Goal: Task Accomplishment & Management: Manage account settings

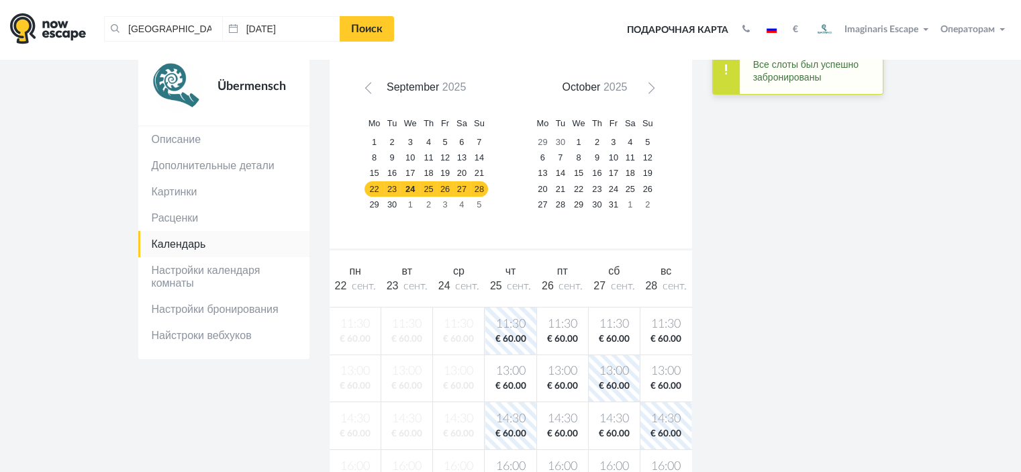
scroll to position [67, 0]
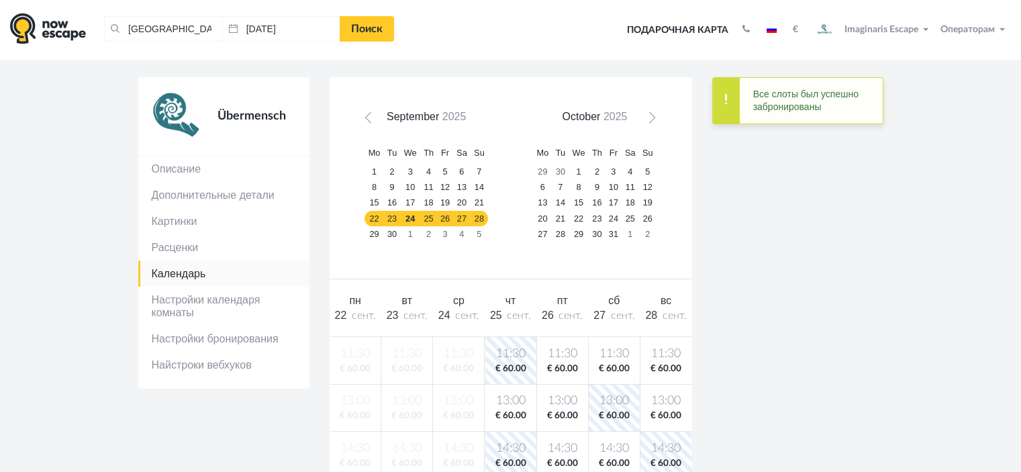
click at [652, 128] on link "Next" at bounding box center [648, 120] width 19 height 19
click at [650, 127] on link "Next" at bounding box center [648, 120] width 19 height 19
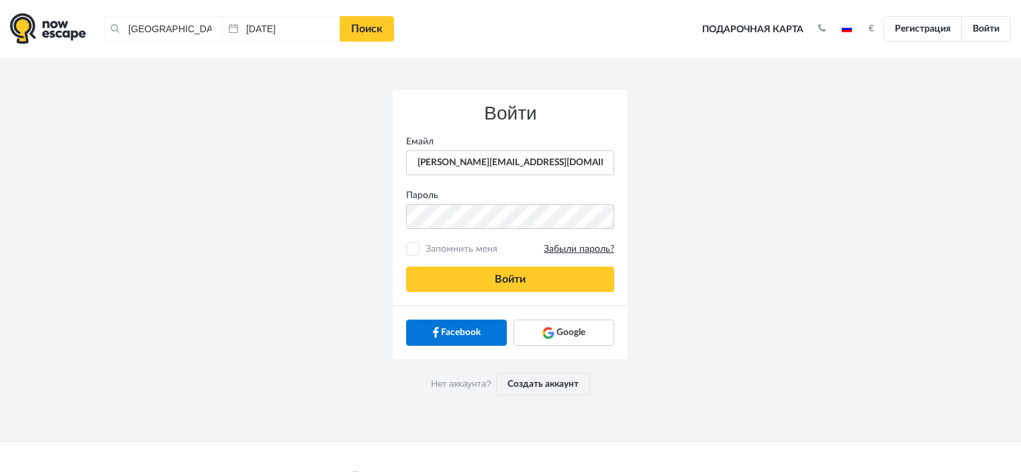
click at [510, 275] on button "Войти" at bounding box center [510, 278] width 208 height 25
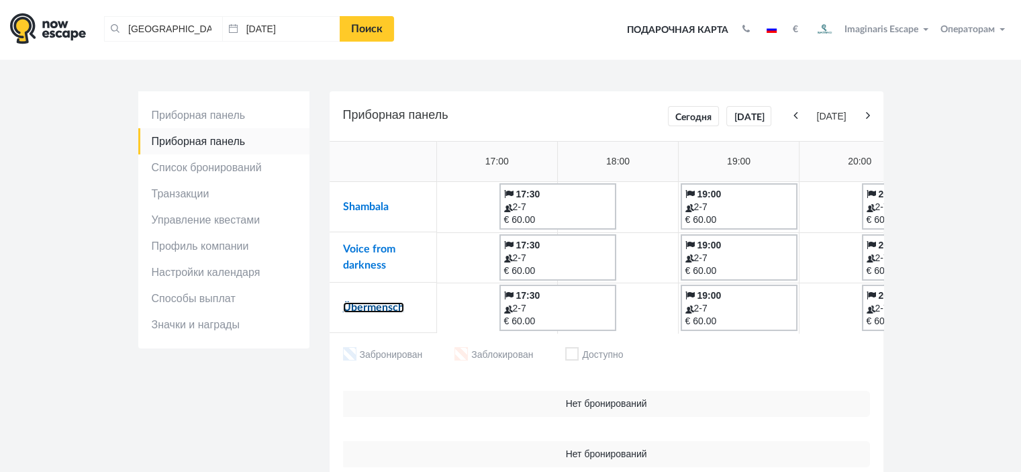
click at [384, 311] on link "Übermensch" at bounding box center [373, 307] width 61 height 11
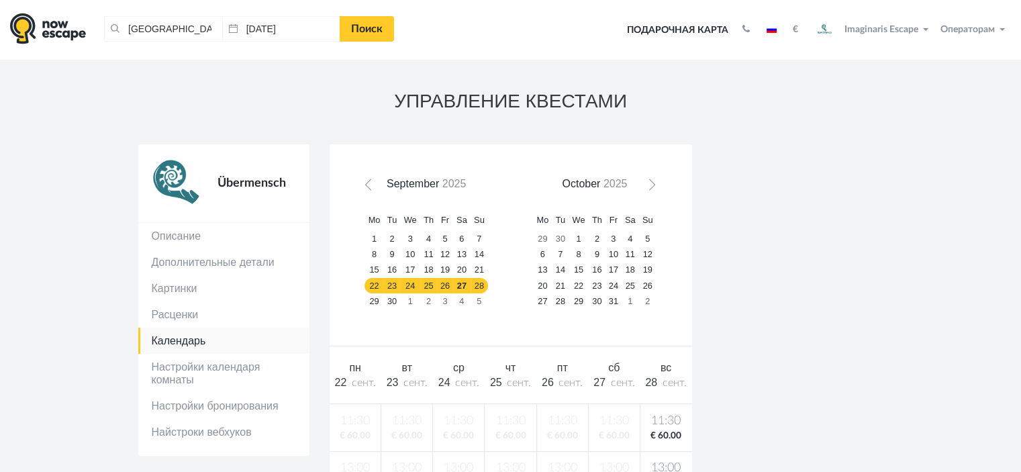
click at [652, 187] on span "Next" at bounding box center [649, 187] width 11 height 11
click at [650, 183] on span "Next" at bounding box center [649, 187] width 11 height 11
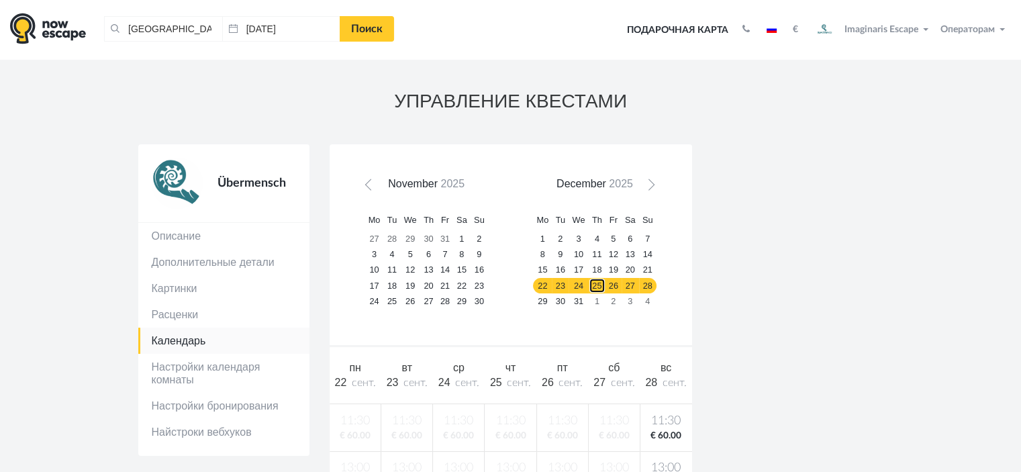
click at [593, 287] on link "25" at bounding box center [596, 285] width 17 height 15
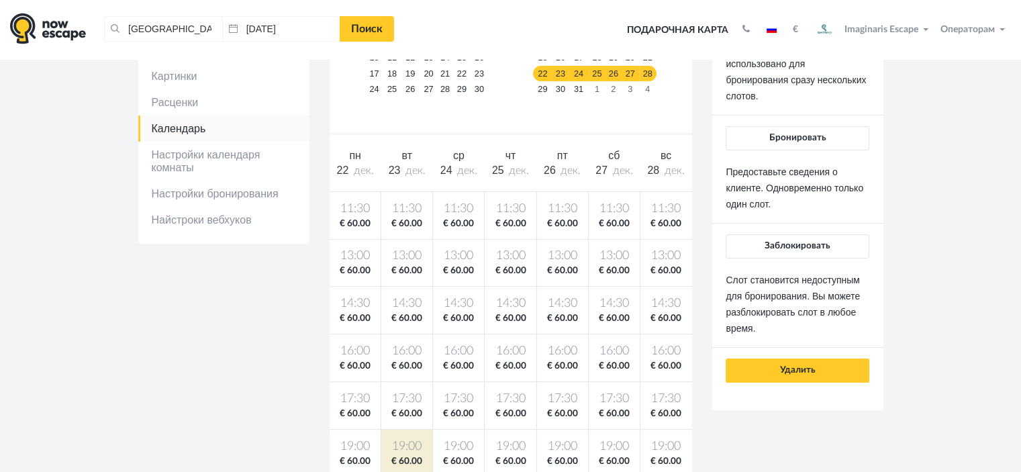
scroll to position [134, 0]
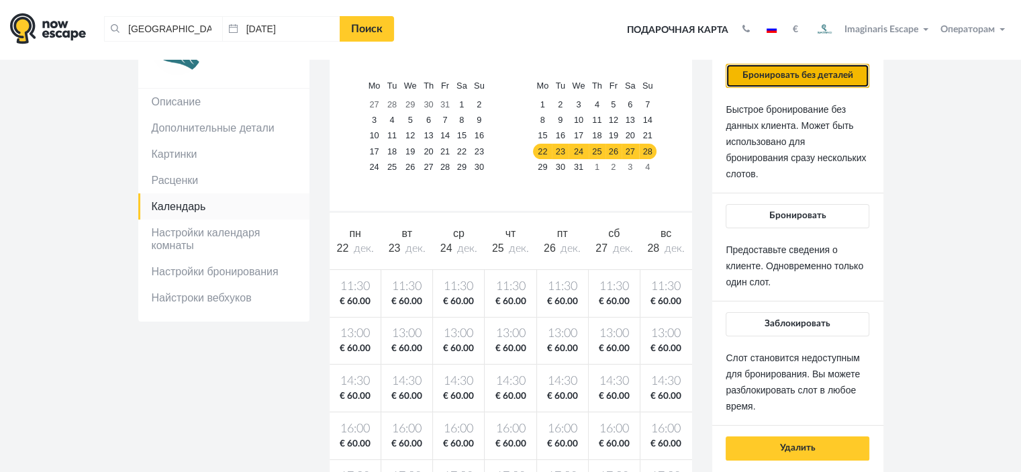
click at [786, 79] on button "Бронировать без деталей" at bounding box center [796, 76] width 143 height 24
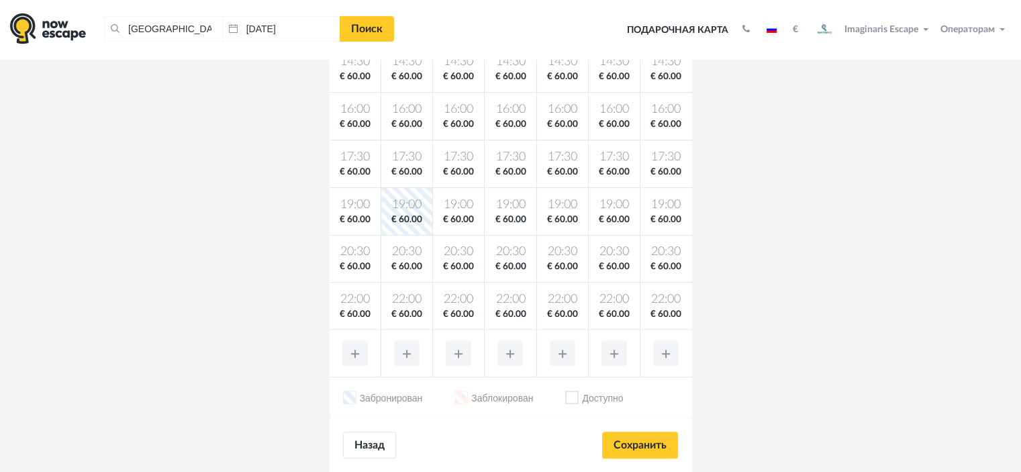
scroll to position [537, 0]
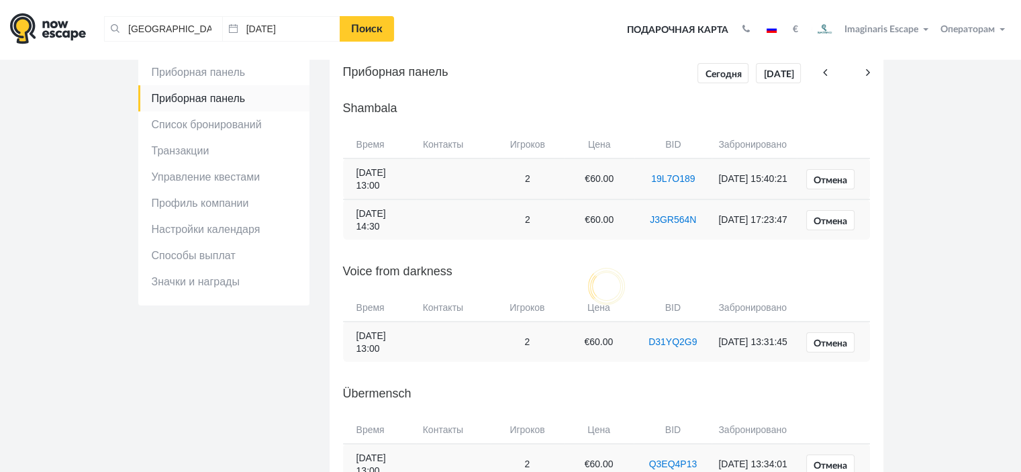
scroll to position [67, 0]
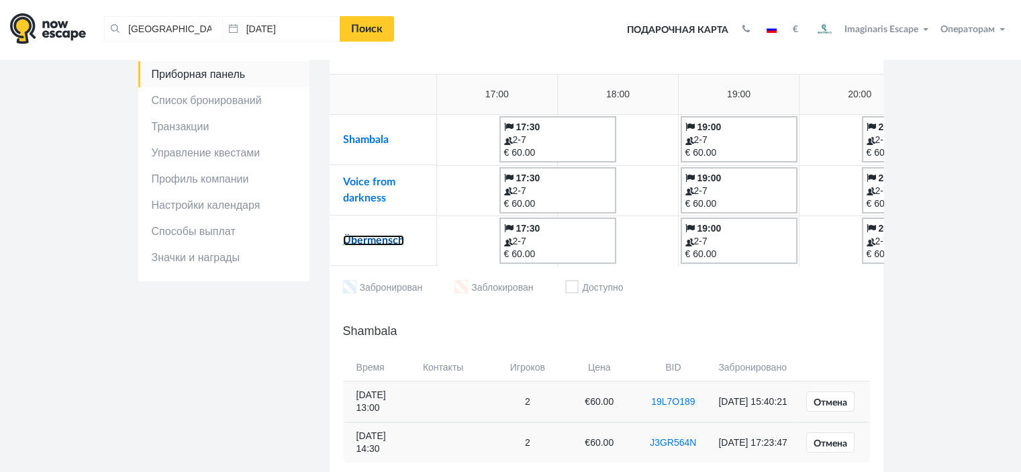
click at [372, 235] on link "Übermensch" at bounding box center [373, 240] width 61 height 11
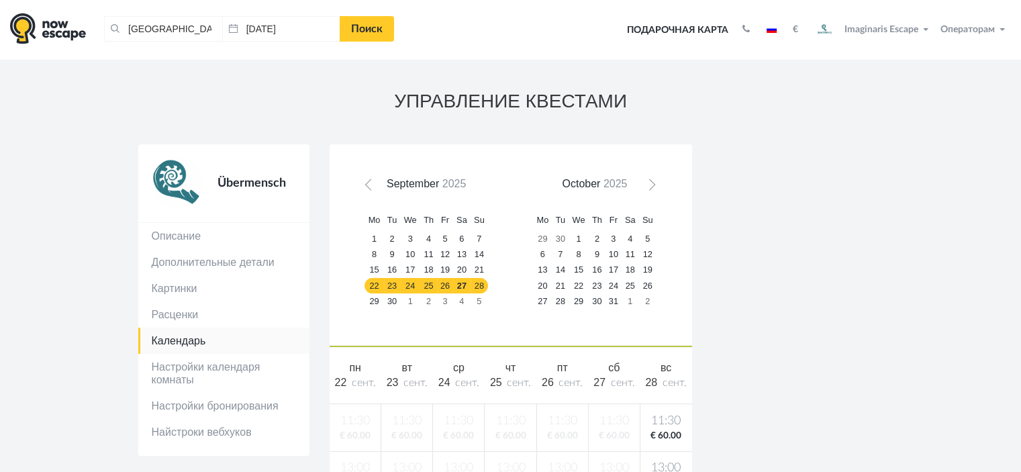
click at [651, 185] on span "Next" at bounding box center [649, 187] width 11 height 11
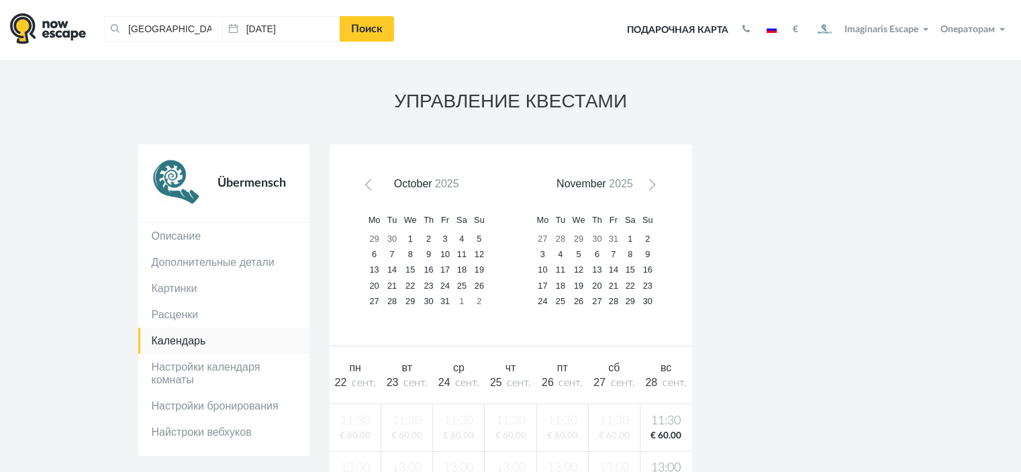
click at [651, 185] on span "Next" at bounding box center [649, 187] width 11 height 11
click at [570, 282] on link "24" at bounding box center [578, 285] width 20 height 15
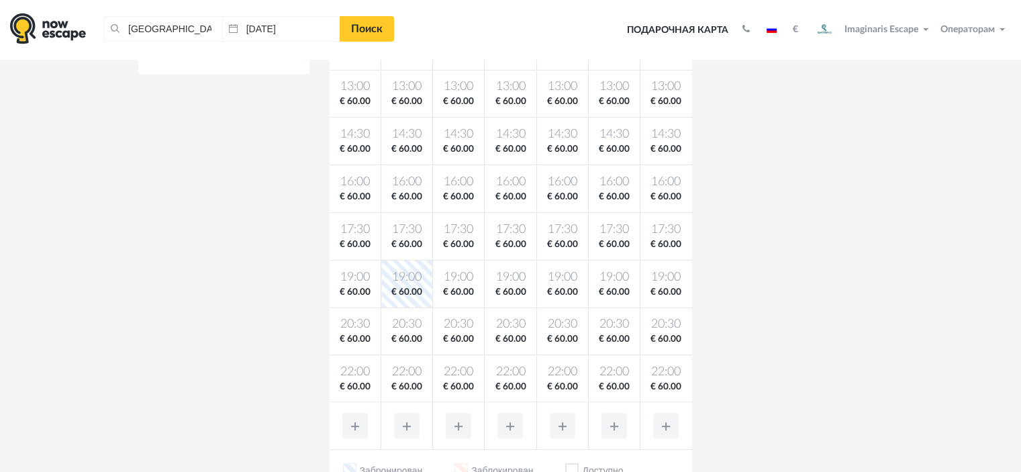
scroll to position [403, 0]
